Goal: Task Accomplishment & Management: Complete application form

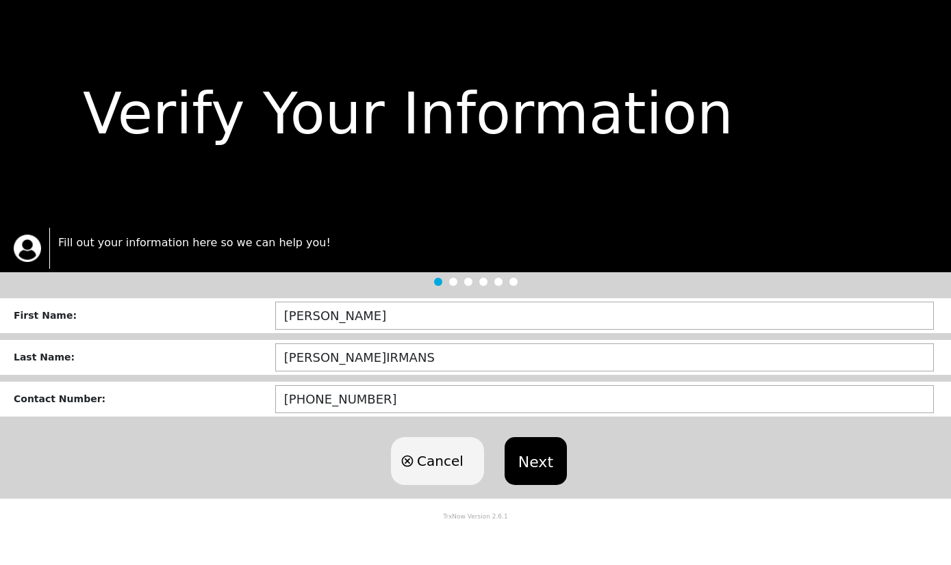
click at [555, 468] on button "Next" at bounding box center [535, 461] width 62 height 48
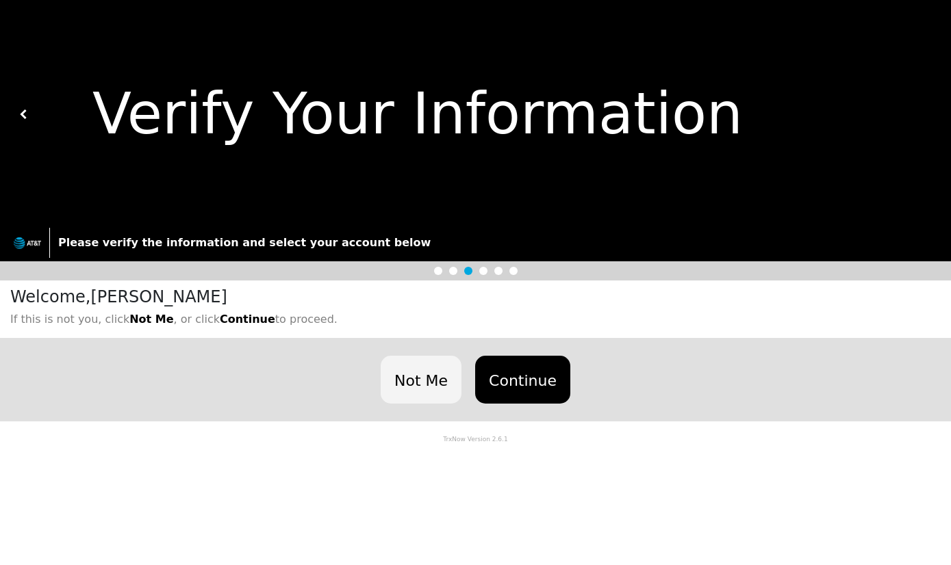
click at [500, 391] on button "Continue" at bounding box center [522, 380] width 95 height 48
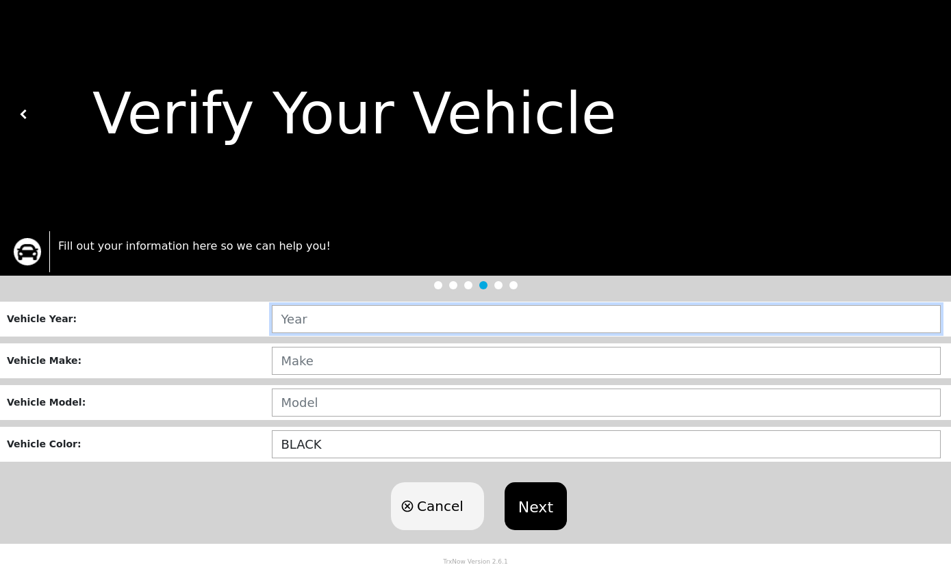
click at [409, 329] on input "text" at bounding box center [606, 319] width 669 height 28
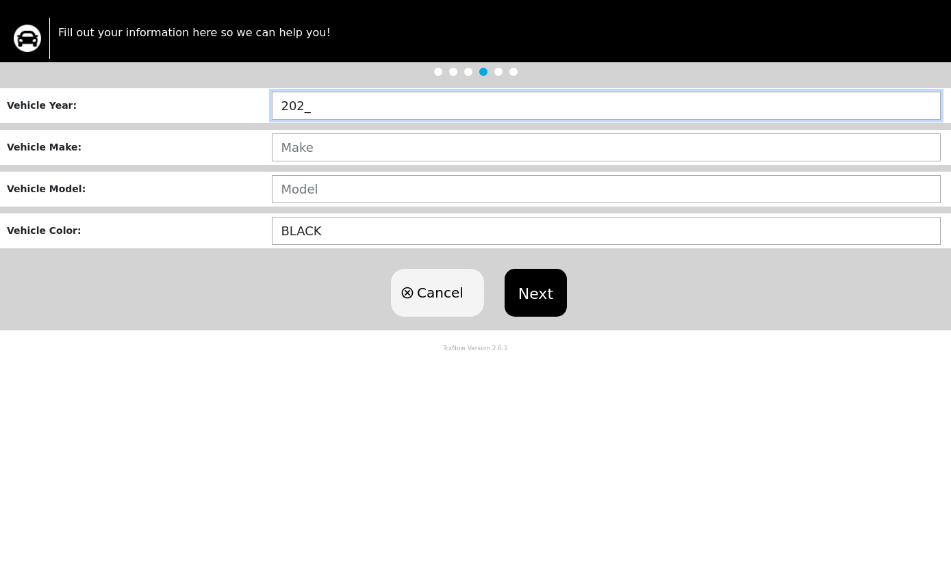
type input "2022"
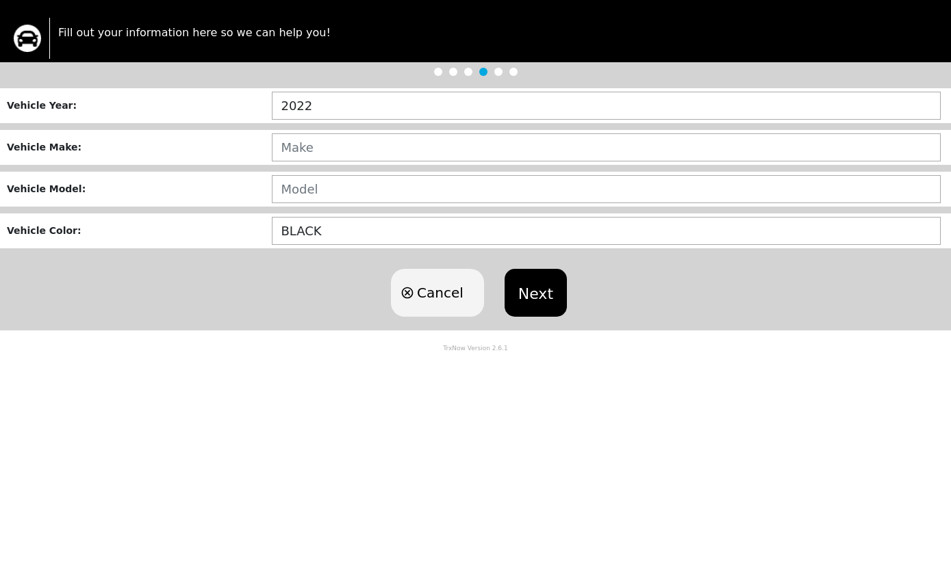
click at [434, 347] on input "text" at bounding box center [606, 361] width 669 height 28
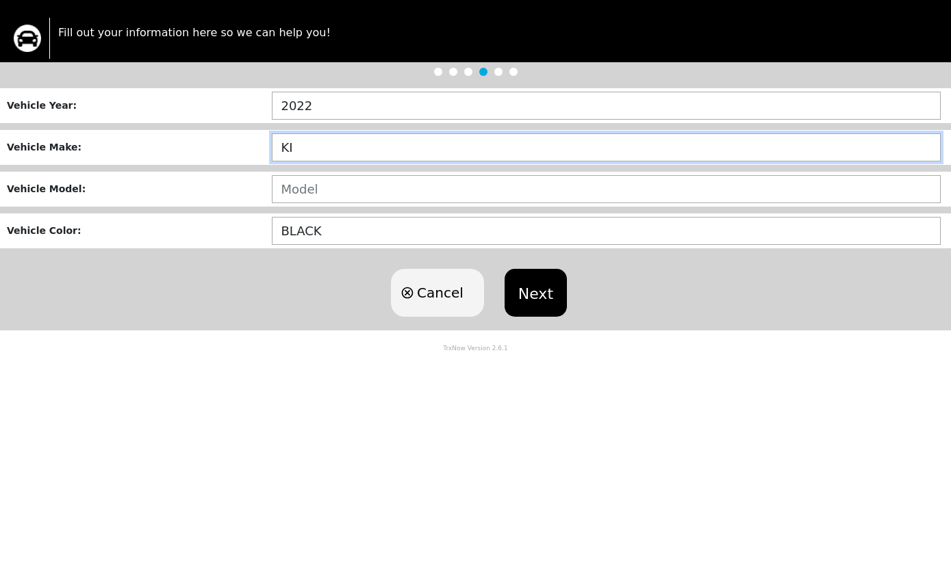
type input "KIA"
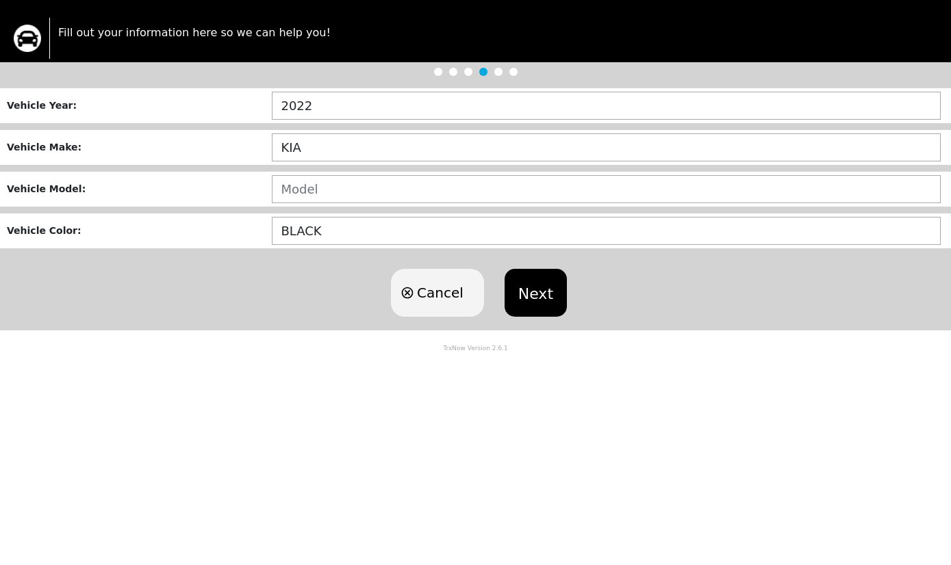
click at [398, 389] on input "text" at bounding box center [606, 403] width 669 height 28
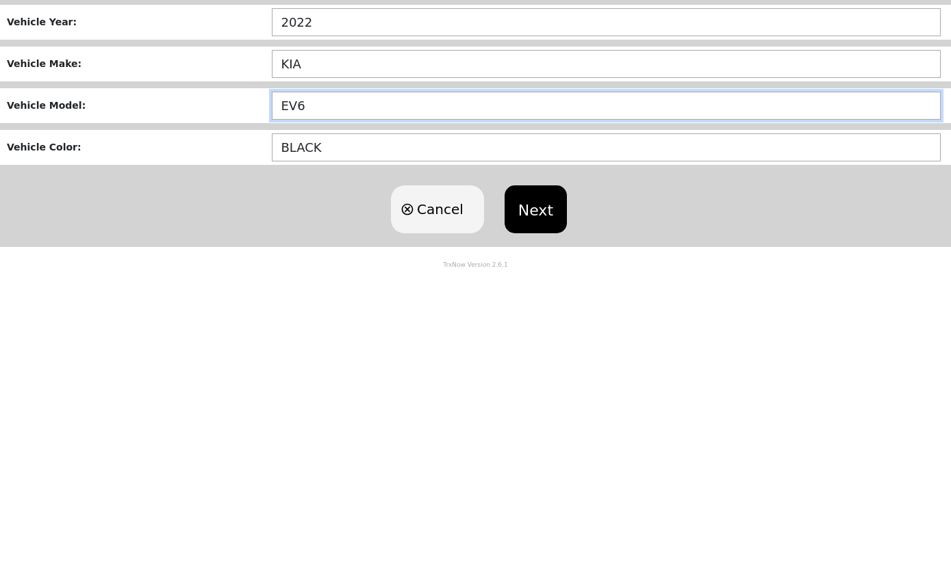
scroll to position [1, 0]
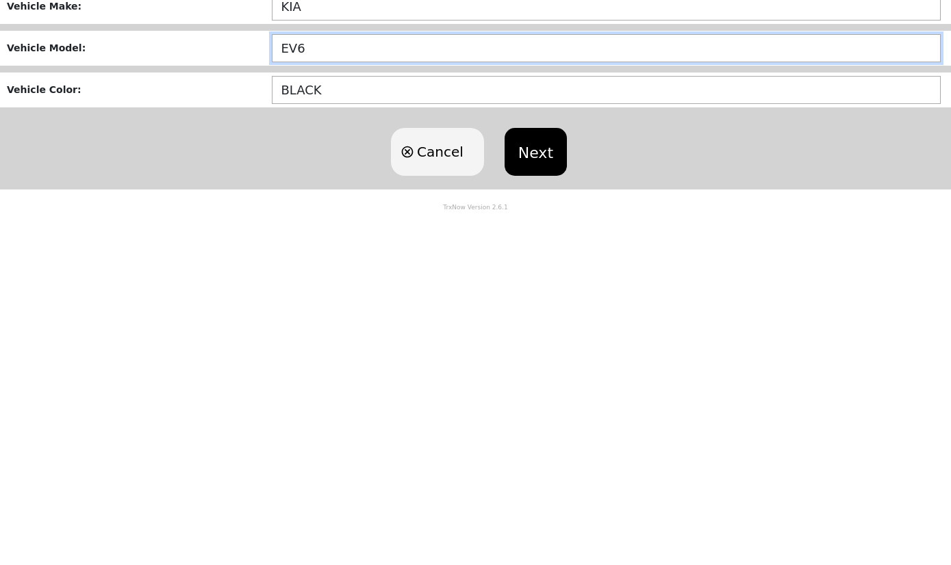
type input "EV6"
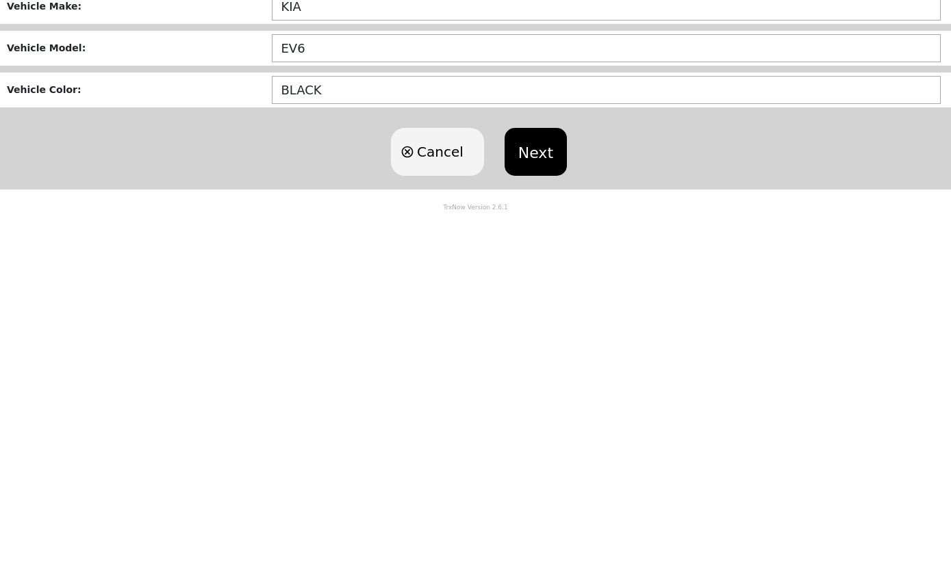
click at [542, 481] on button "Next" at bounding box center [535, 505] width 62 height 48
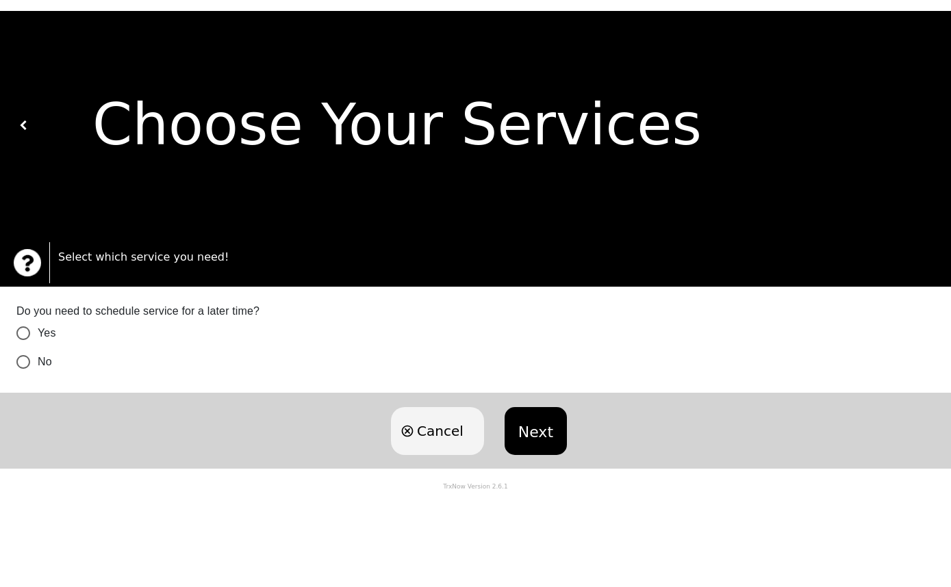
scroll to position [0, 0]
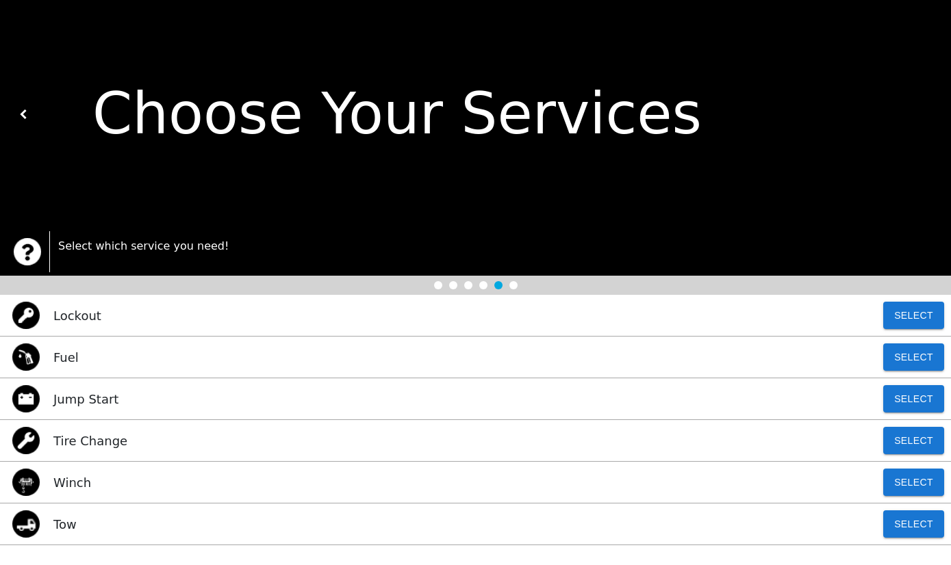
click at [149, 528] on div "Tow Select" at bounding box center [475, 525] width 951 height 42
click at [918, 529] on button "Select" at bounding box center [913, 524] width 61 height 27
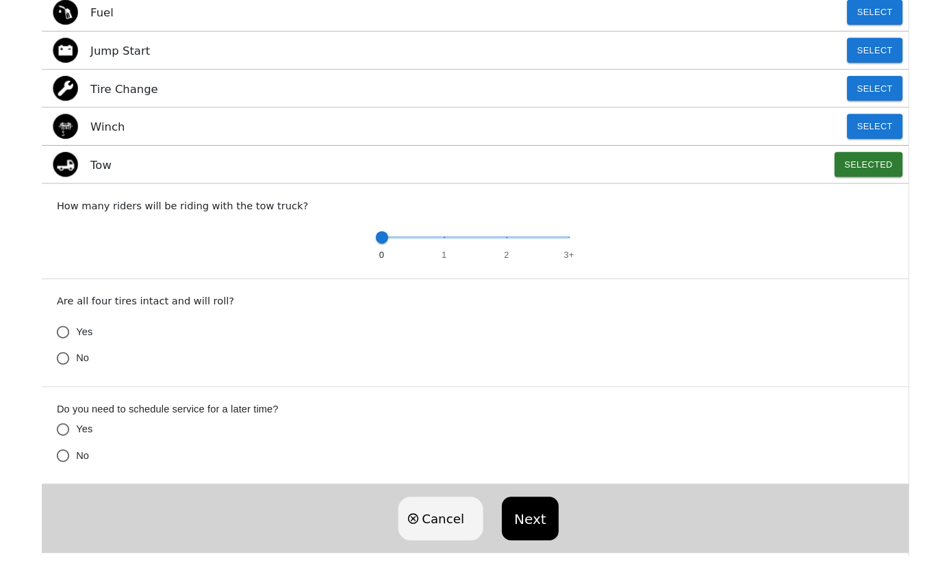
scroll to position [398, 0]
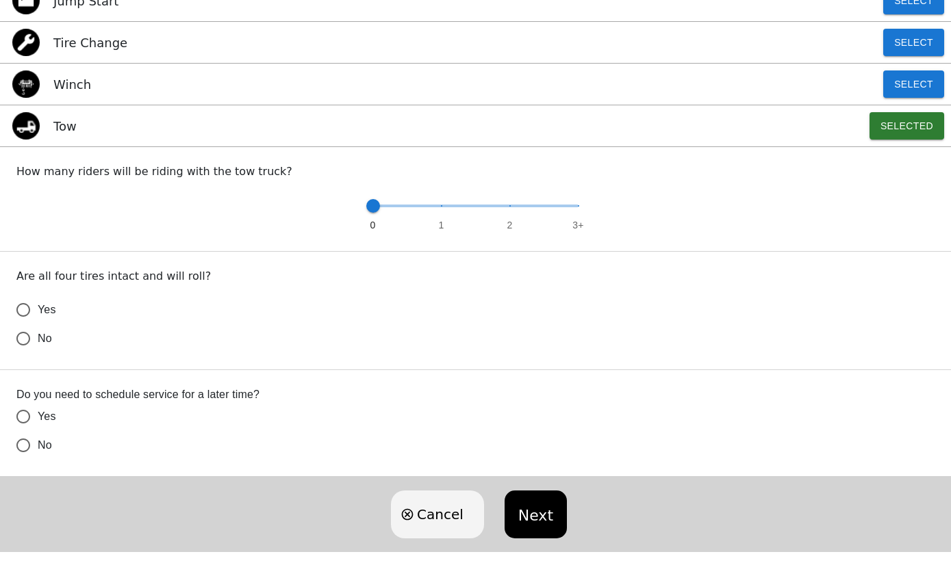
click at [31, 349] on input "No" at bounding box center [23, 338] width 29 height 29
radio input "false"
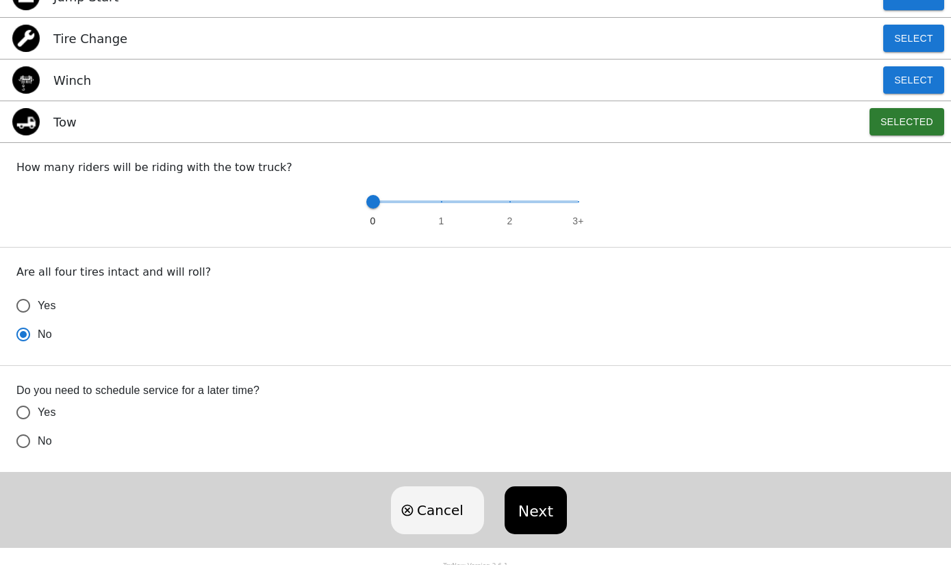
scroll to position [408, 0]
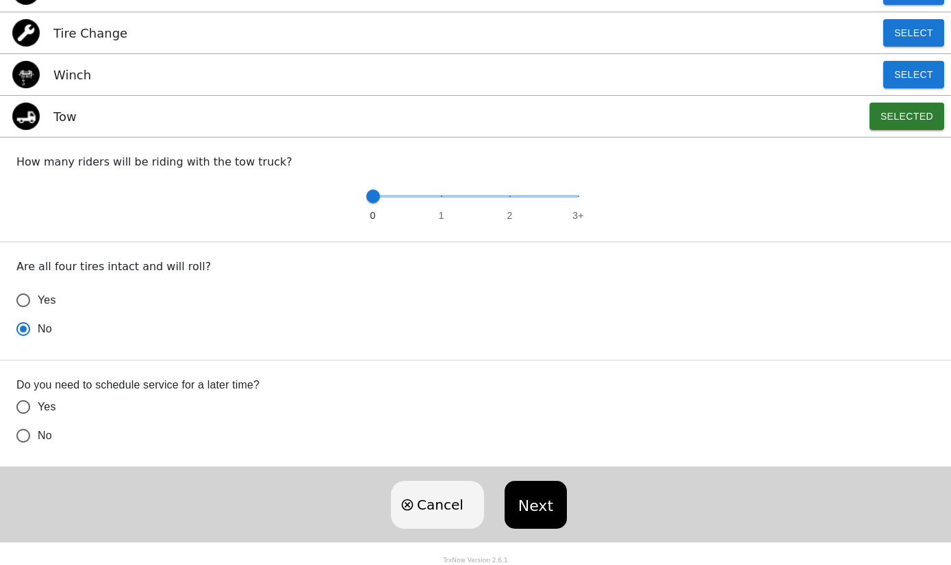
click at [23, 344] on input "No" at bounding box center [23, 329] width 29 height 29
radio input "false"
radio input "true"
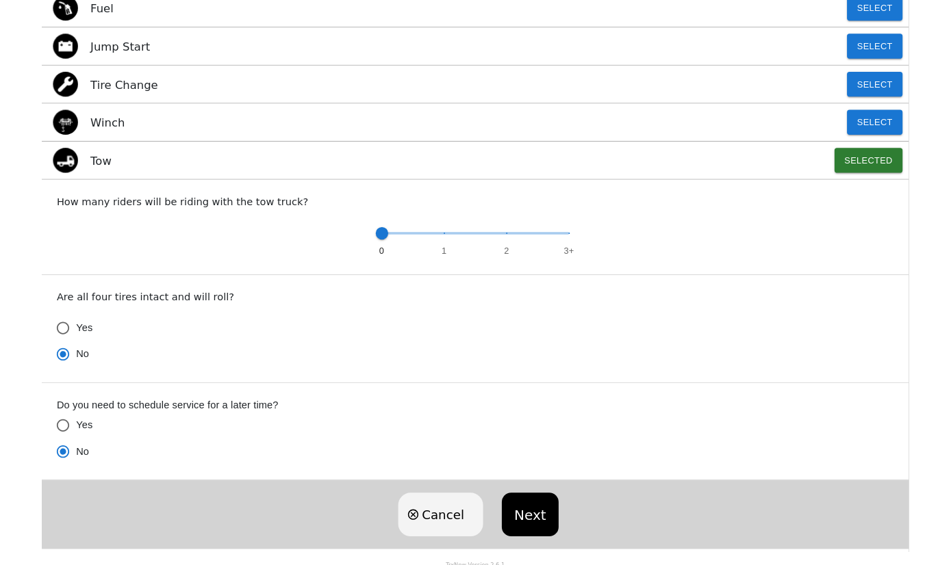
scroll to position [353, 0]
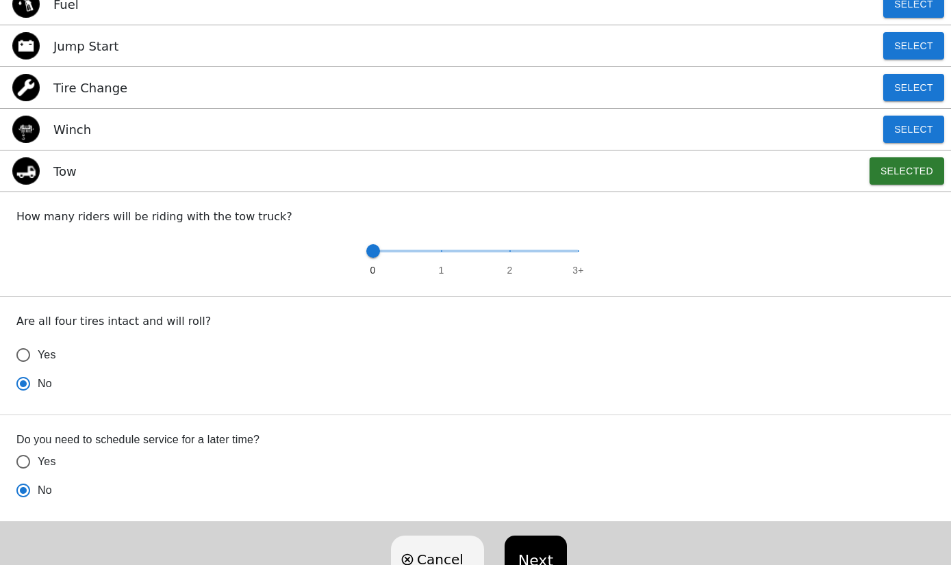
click at [561, 546] on button "Next" at bounding box center [535, 560] width 62 height 48
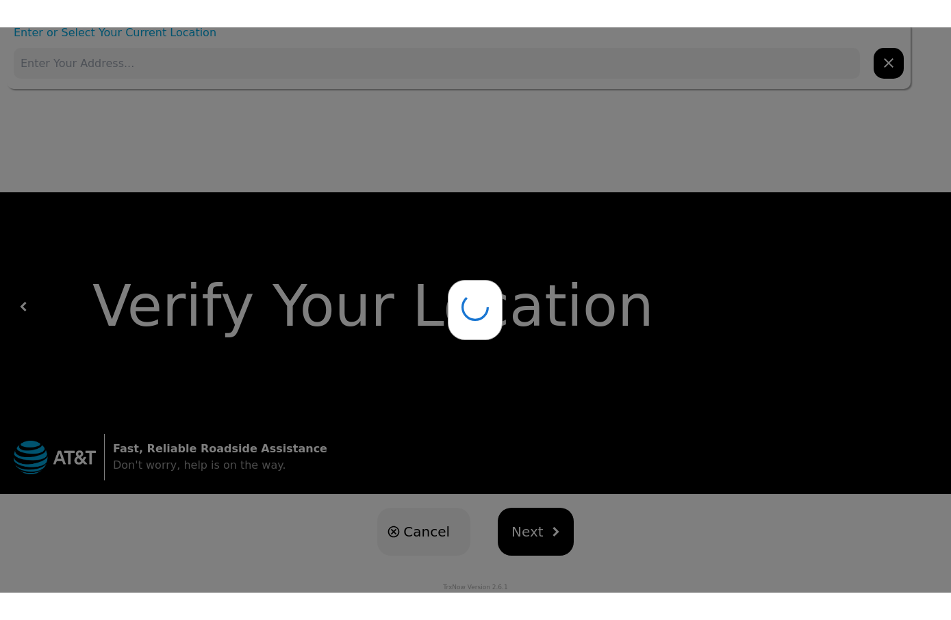
scroll to position [0, 0]
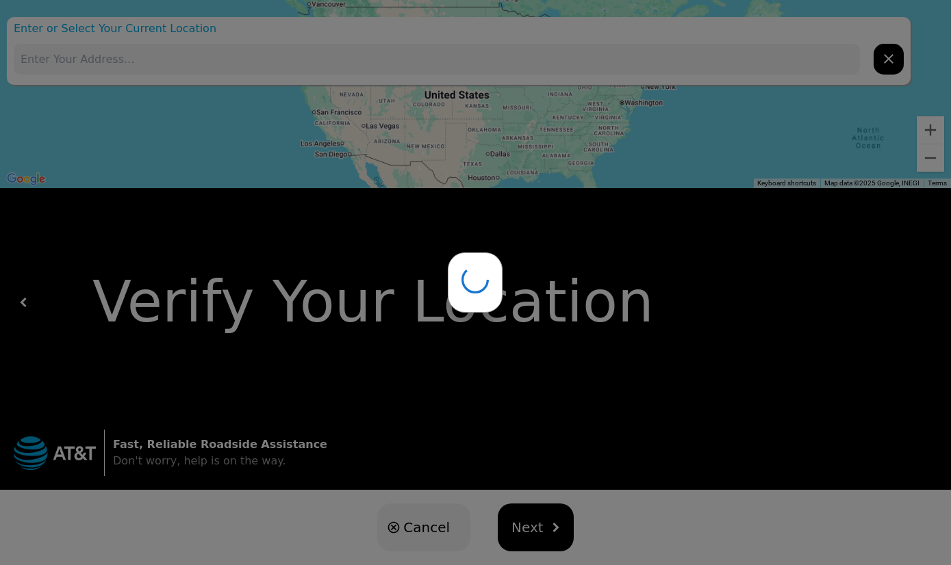
type input "[STREET_ADDRESS]"
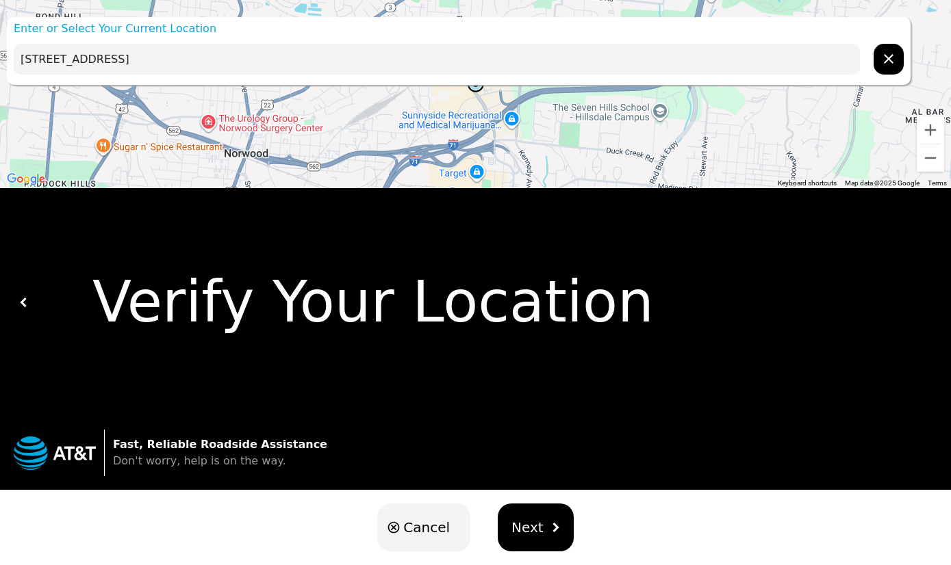
click at [540, 527] on button "Next" at bounding box center [536, 528] width 76 height 48
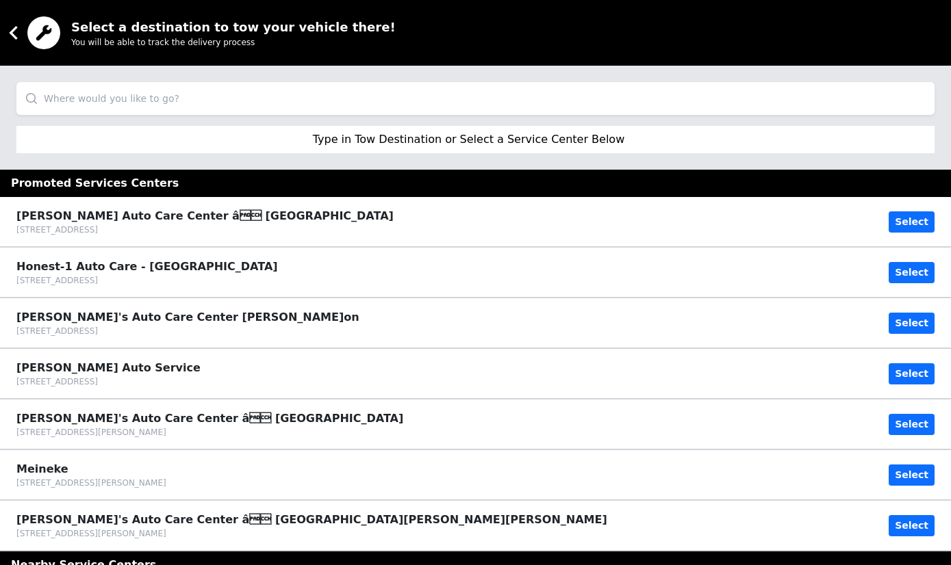
click at [353, 113] on input "search" at bounding box center [475, 98] width 918 height 33
type input "D"
type input "Discount tire"
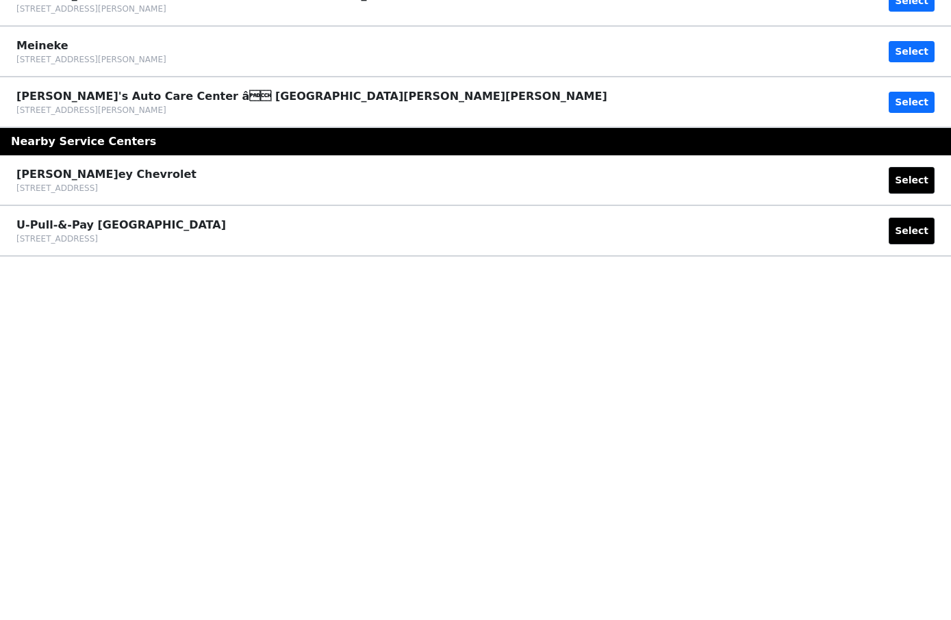
click at [671, 565] on div "U-Pull-&-Pay [GEOGRAPHIC_DATA] [STREET_ADDRESS] Select" at bounding box center [475, 583] width 918 height 27
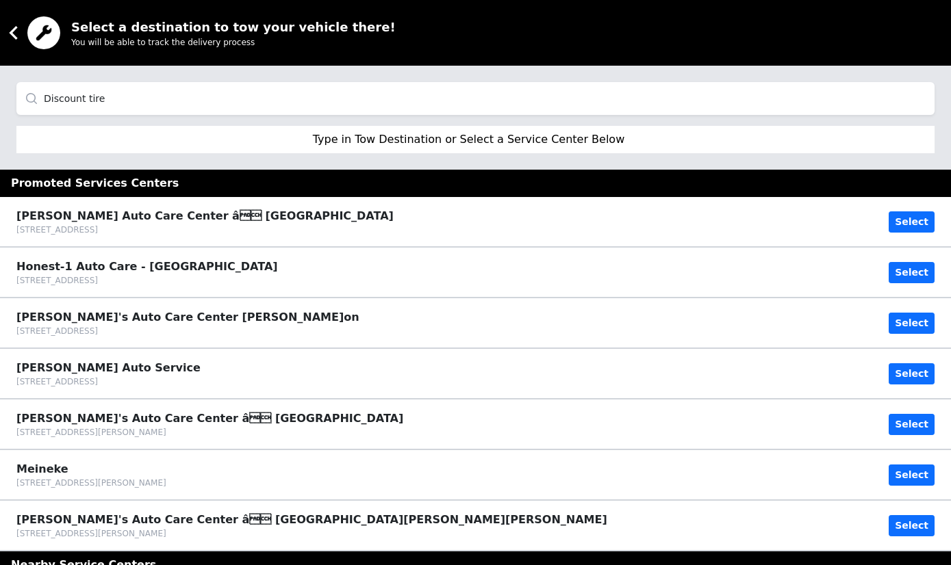
click at [409, 152] on div "Type in Tow Destination or Select a Service Center Below" at bounding box center [475, 139] width 918 height 27
click at [408, 152] on div "Type in Tow Destination or Select a Service Center Below" at bounding box center [475, 139] width 918 height 27
click at [238, 100] on input "Discount tire" at bounding box center [475, 98] width 918 height 33
click at [18, 42] on icon at bounding box center [13, 32] width 27 height 27
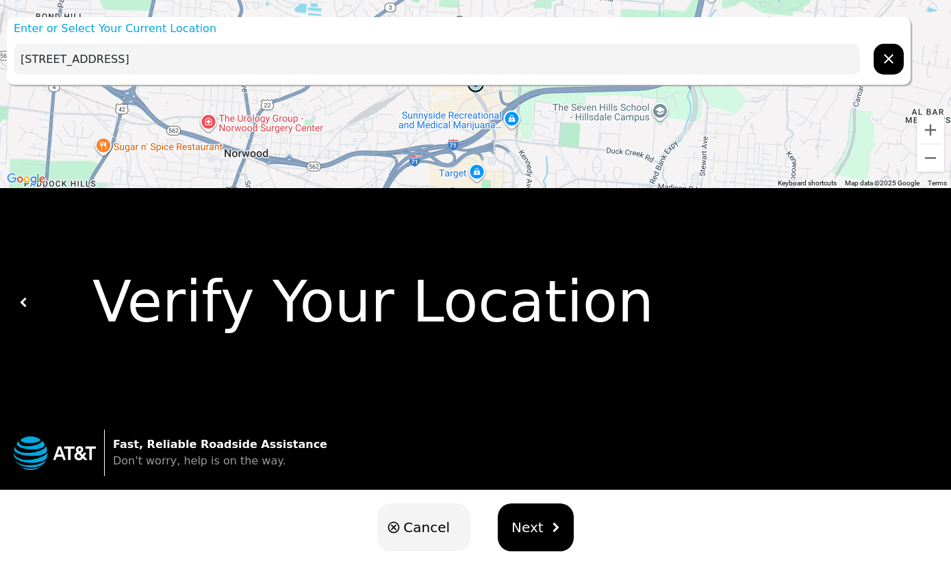
click at [550, 528] on img "hidden" at bounding box center [555, 528] width 10 height 10
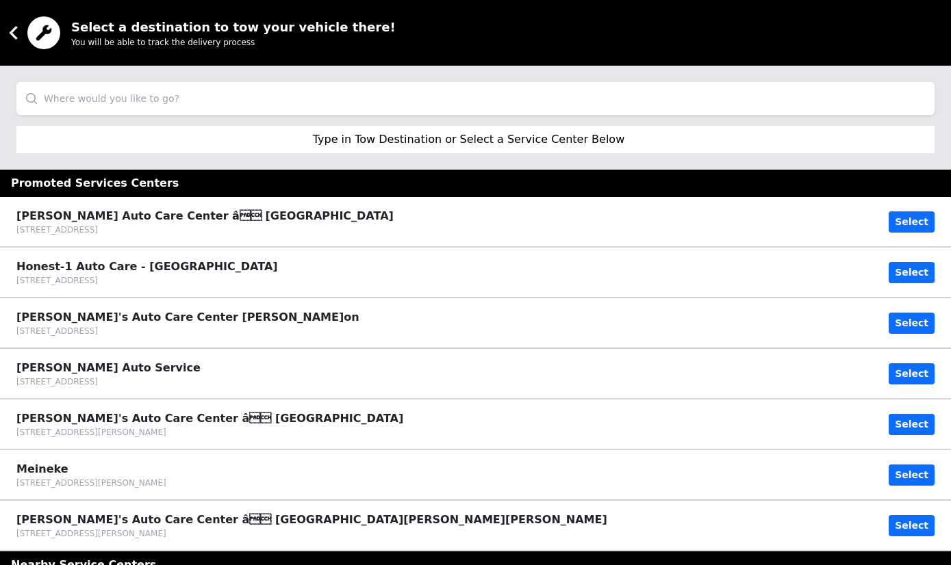
click at [514, 147] on p "Type in Tow Destination or Select a Service Center Below" at bounding box center [469, 139] width 312 height 16
click at [605, 139] on p "Type in Tow Destination or Select a Service Center Below" at bounding box center [469, 139] width 312 height 16
click at [261, 97] on input "search" at bounding box center [475, 98] width 918 height 33
click at [8, 36] on icon at bounding box center [13, 32] width 27 height 27
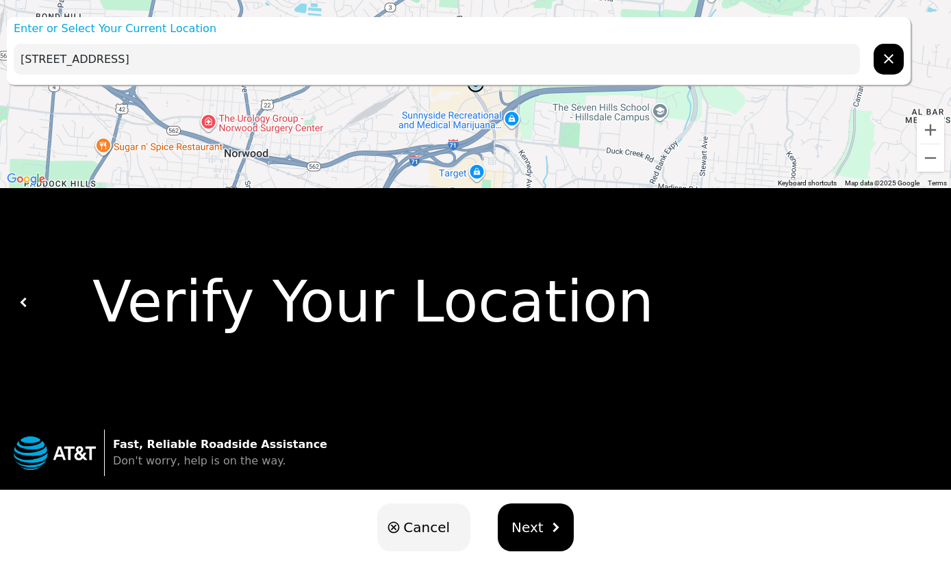
click at [536, 524] on span "Next" at bounding box center [527, 527] width 32 height 21
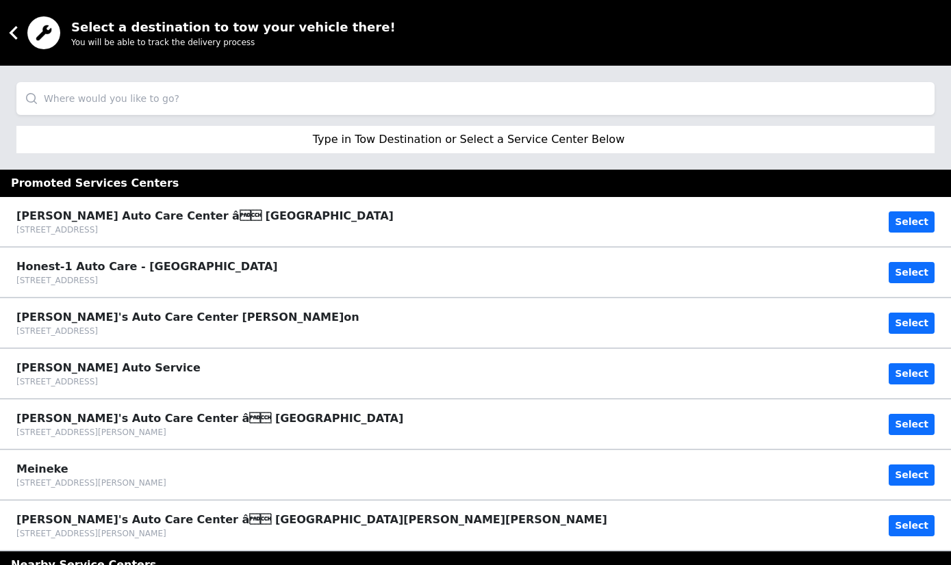
click at [151, 90] on input "search" at bounding box center [475, 98] width 918 height 33
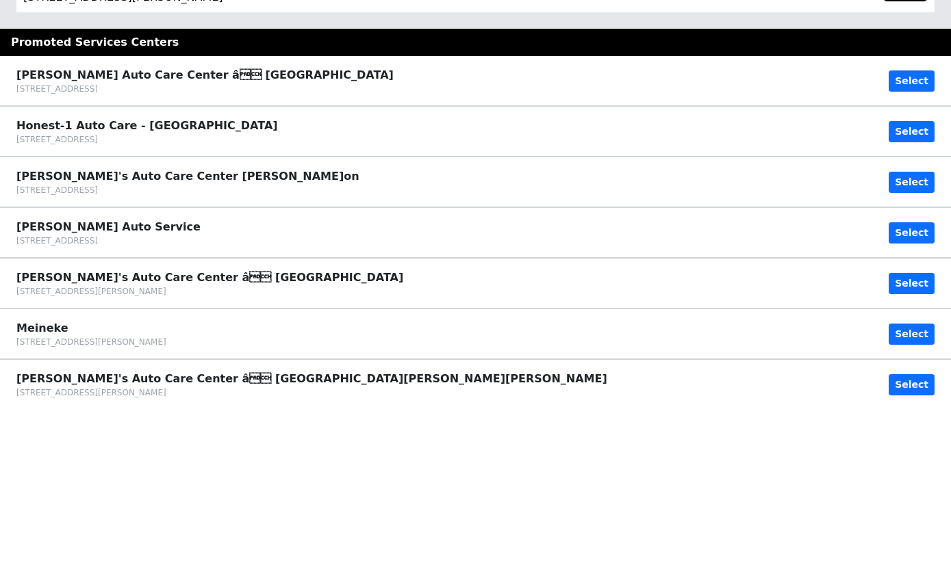
type input "[STREET_ADDRESS][PERSON_NAME]"
click at [927, 231] on button "Select" at bounding box center [911, 241] width 46 height 21
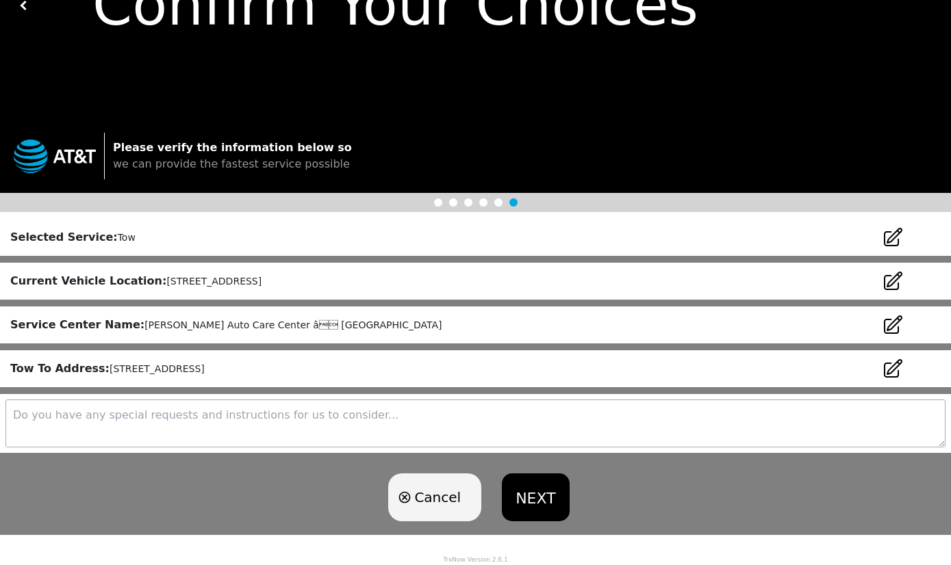
scroll to position [89, 0]
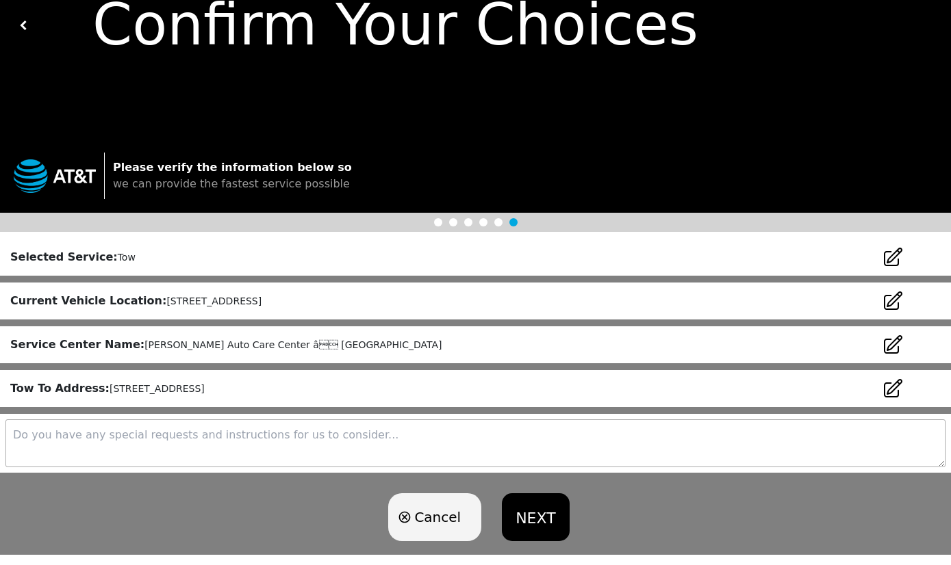
click at [895, 389] on icon at bounding box center [892, 388] width 17 height 17
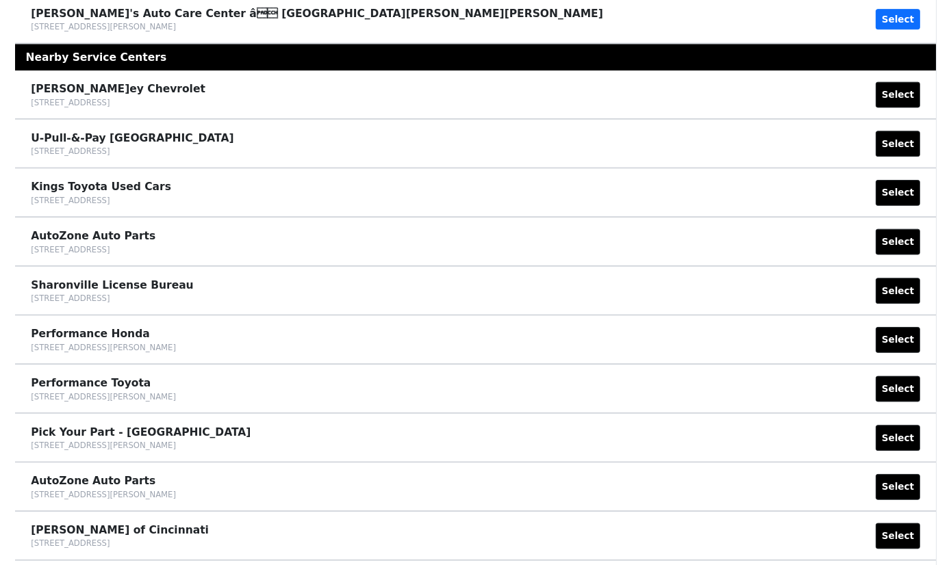
scroll to position [520, 0]
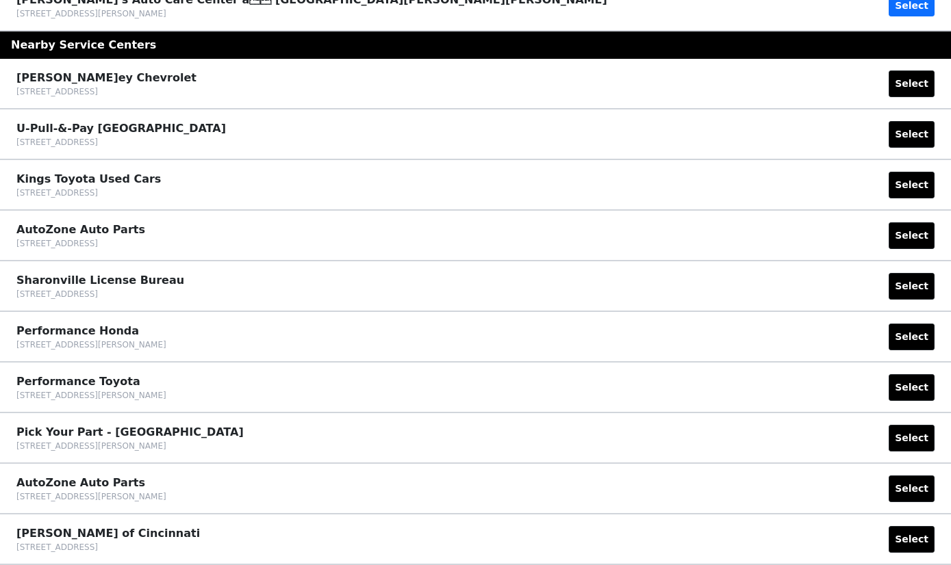
click at [171, 97] on div "[STREET_ADDRESS]" at bounding box center [106, 91] width 180 height 11
click at [917, 71] on button "Select" at bounding box center [911, 84] width 46 height 27
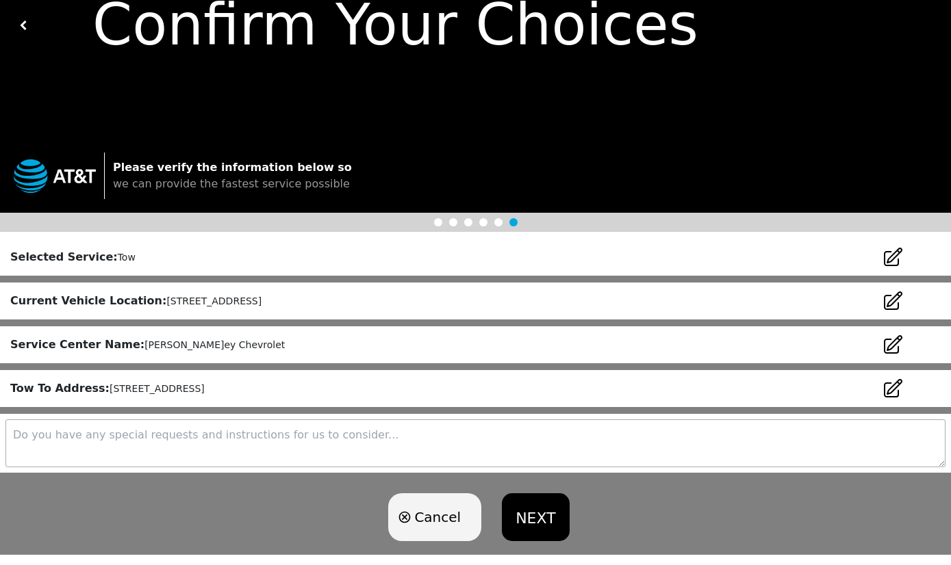
click at [522, 516] on button "NEXT" at bounding box center [535, 518] width 67 height 48
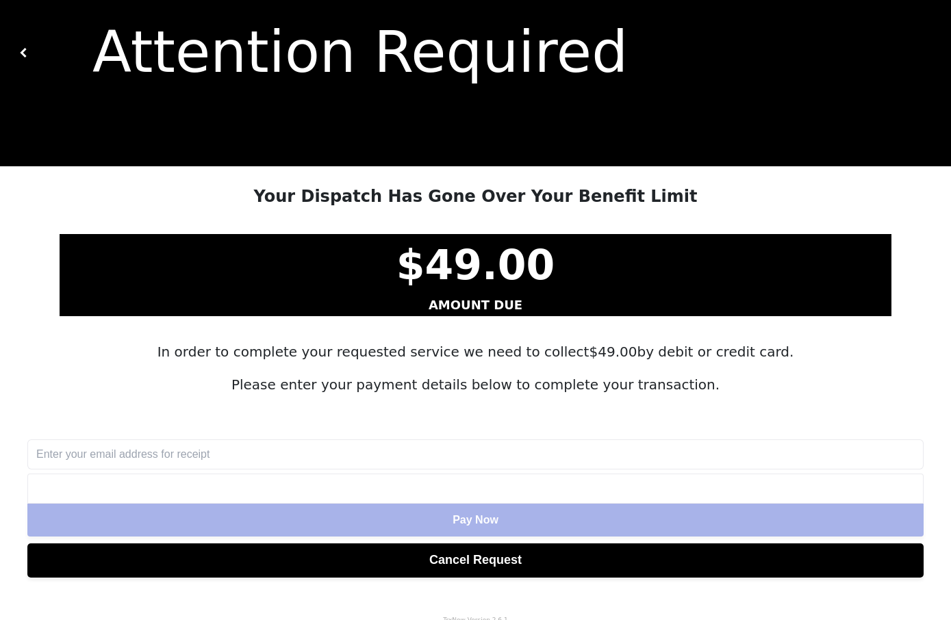
scroll to position [65, 0]
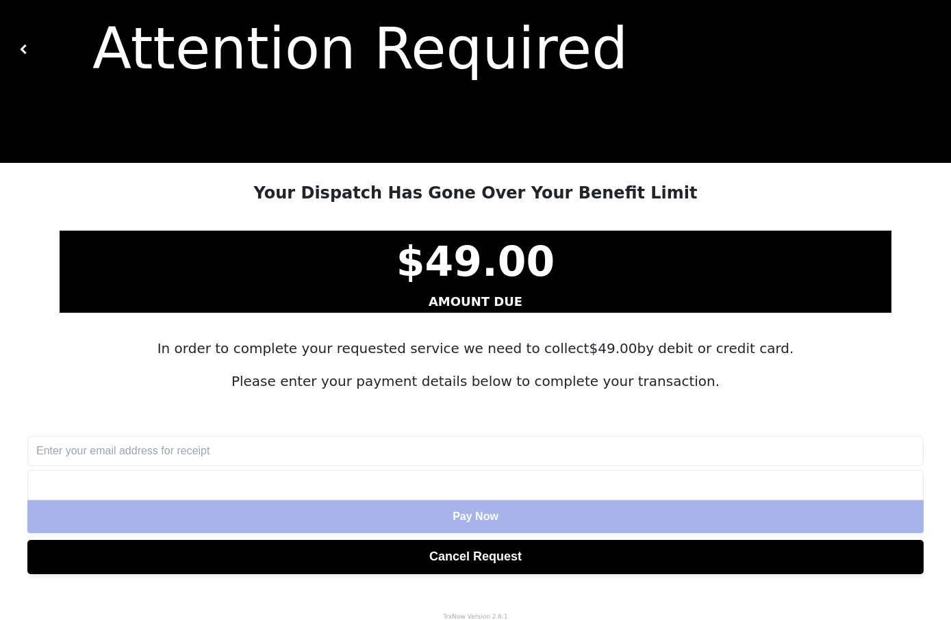
click at [534, 553] on button "Cancel Request" at bounding box center [475, 557] width 896 height 34
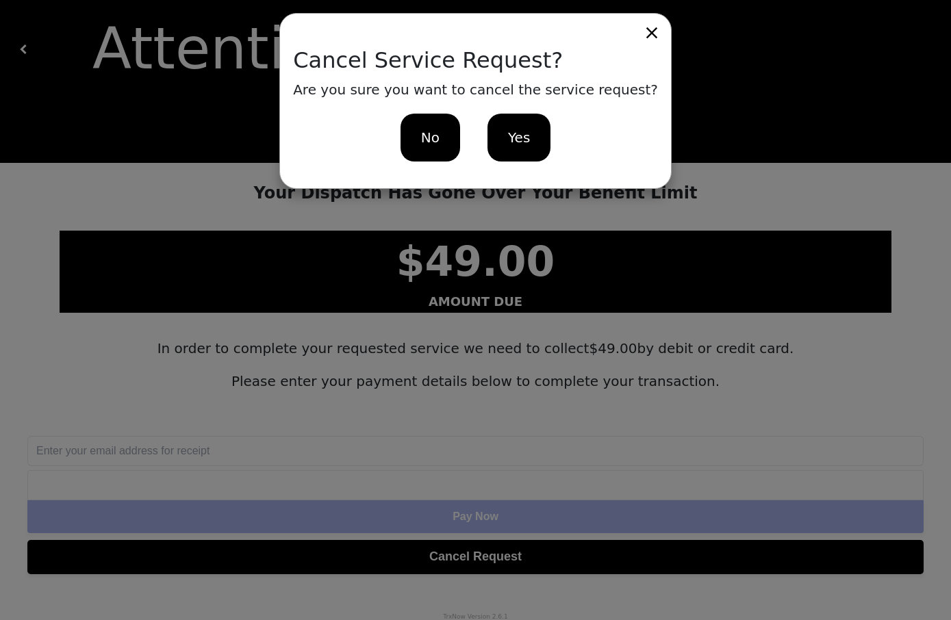
click at [541, 146] on div "Yes" at bounding box center [518, 138] width 63 height 48
click at [540, 146] on div "Attention Required" at bounding box center [475, 49] width 951 height 228
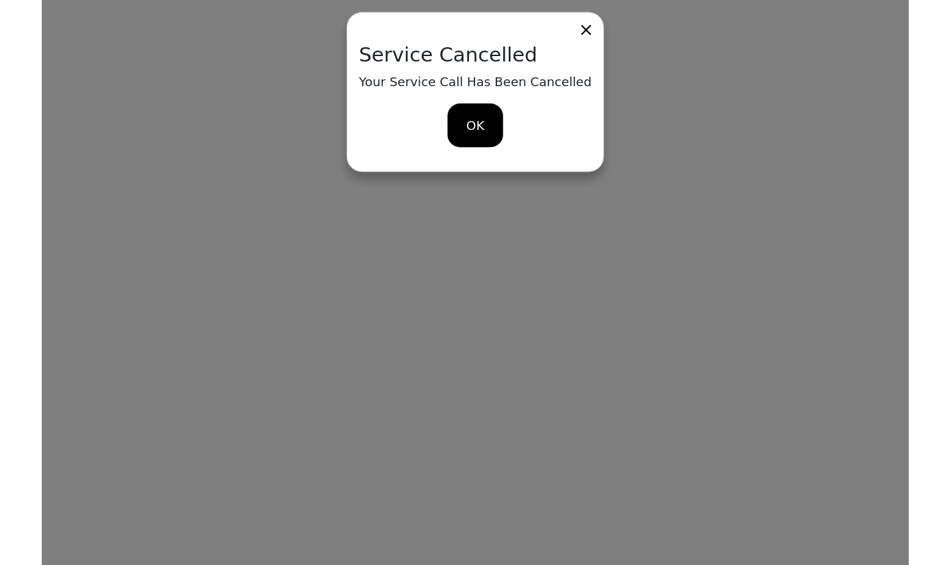
scroll to position [0, 0]
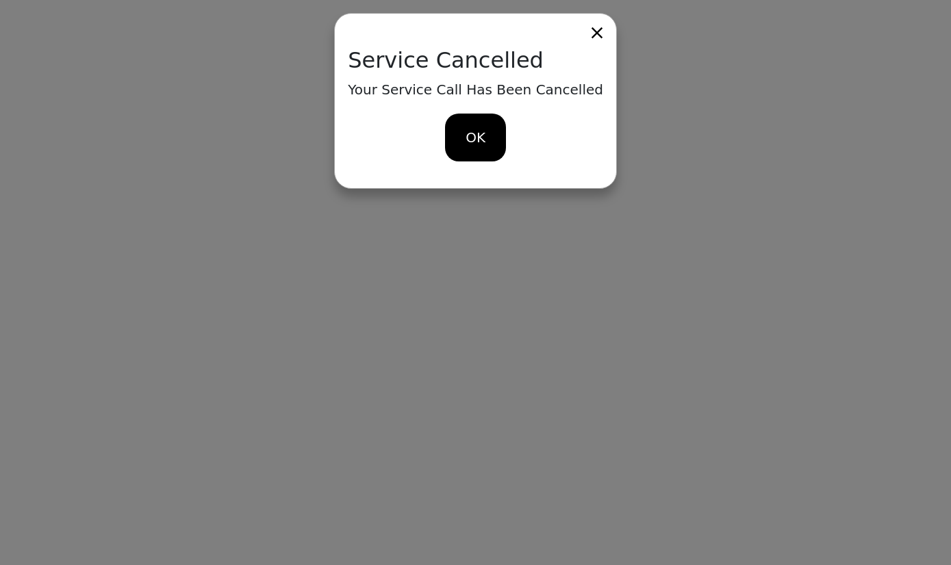
click at [496, 140] on div "OK" at bounding box center [475, 138] width 61 height 48
